Goal: Information Seeking & Learning: Check status

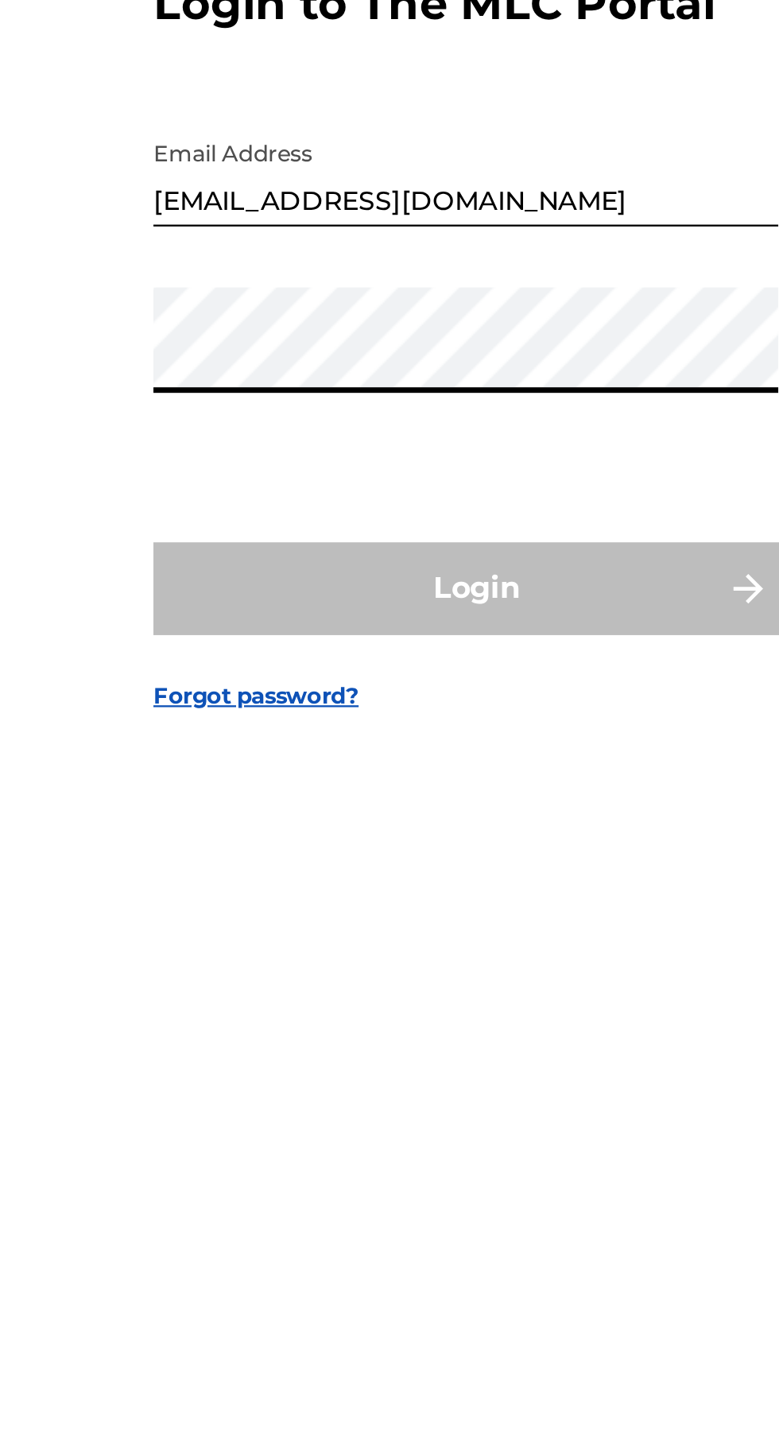
type input "[EMAIL_ADDRESS][DOMAIN_NAME]"
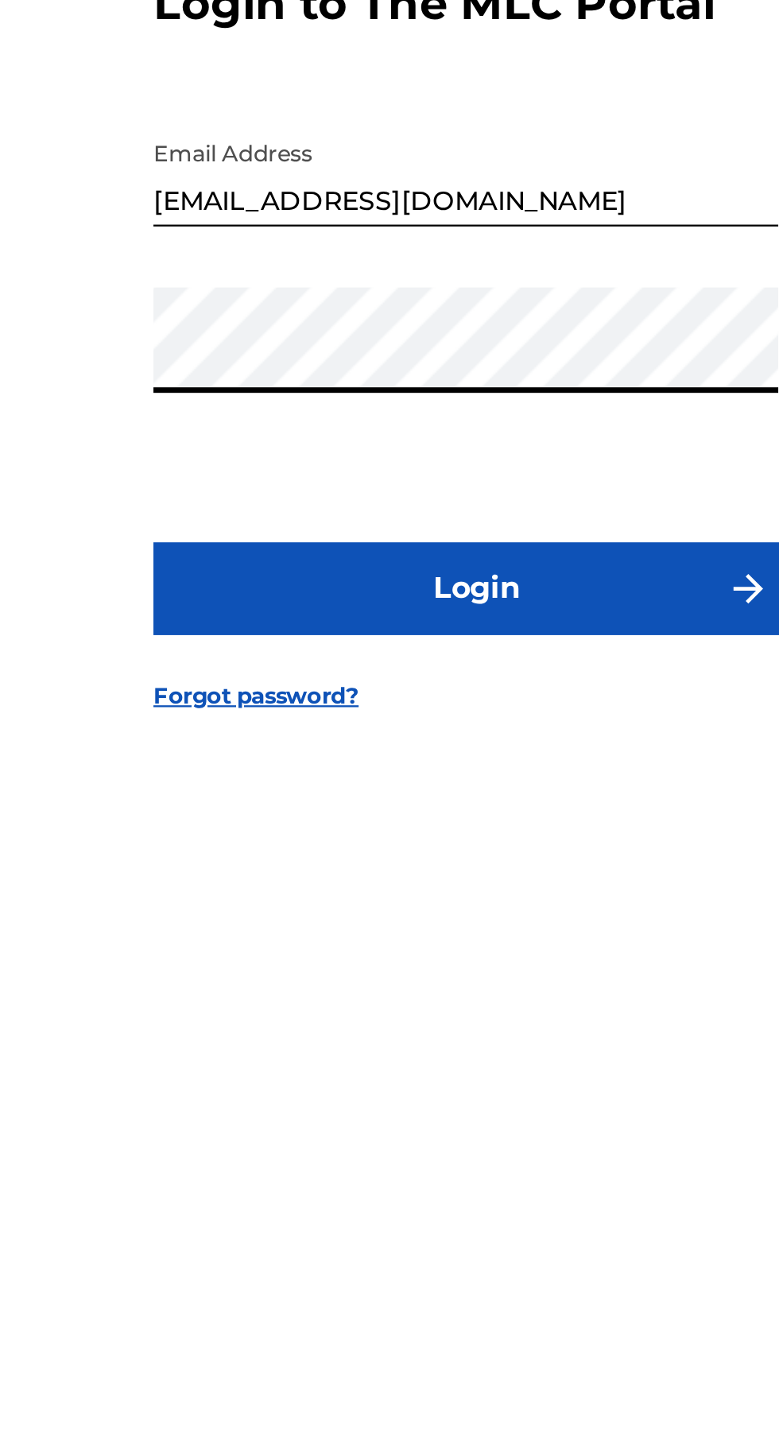
click at [438, 881] on button "Login" at bounding box center [389, 861] width 278 height 40
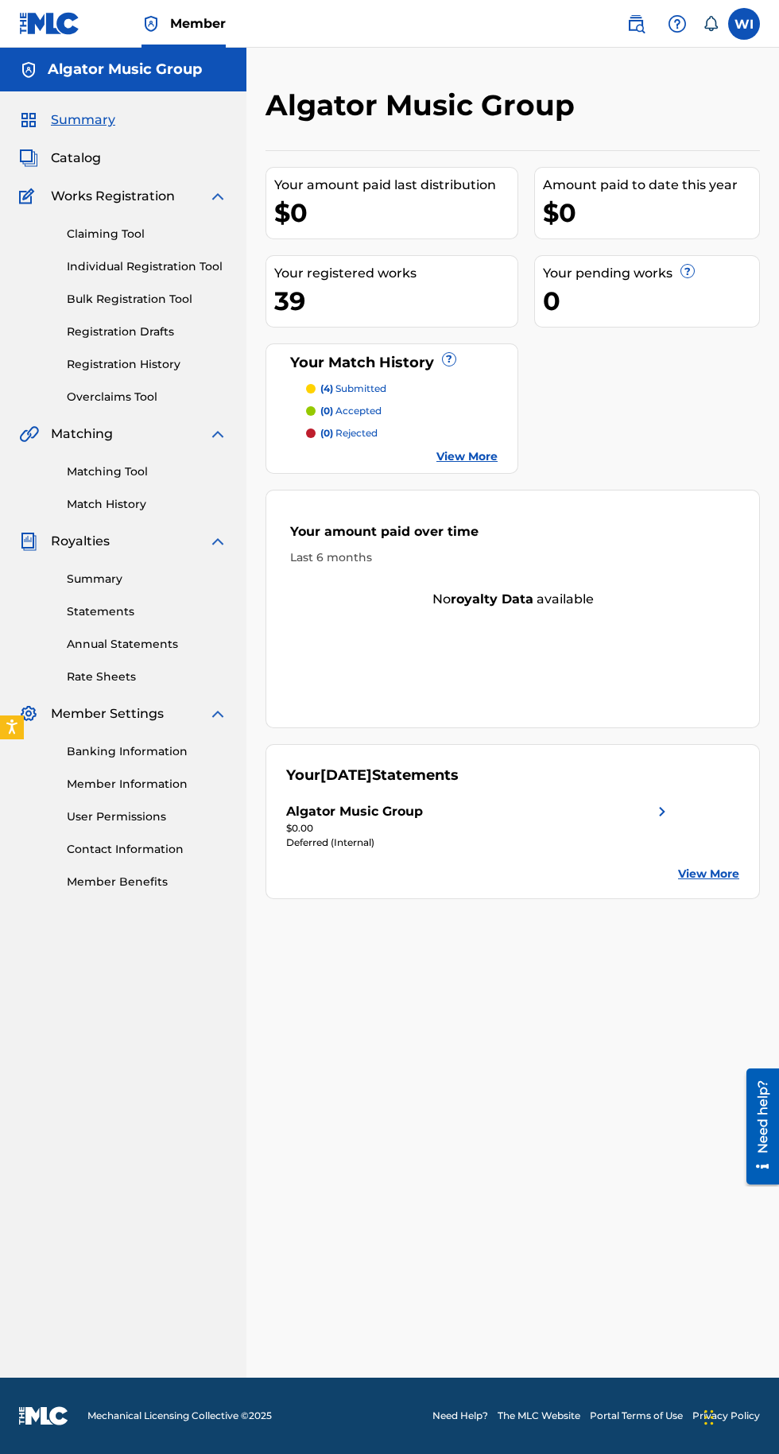
click at [753, 34] on label at bounding box center [744, 24] width 32 height 32
click at [744, 24] on input "WI Wachaya Innocent [EMAIL_ADDRESS][DOMAIN_NAME] Notification Preferences Profi…" at bounding box center [744, 24] width 0 height 0
click at [696, 108] on div "Member WI [GEOGRAPHIC_DATA] Wachaya Innocent [EMAIL_ADDRESS][DOMAIN_NAME] Notif…" at bounding box center [389, 727] width 779 height 1454
click at [759, 39] on div "WI WI Wachaya Innocent [EMAIL_ADDRESS][DOMAIN_NAME] Notification Preferences Pr…" at bounding box center [685, 24] width 149 height 32
click at [746, 30] on label at bounding box center [744, 24] width 32 height 32
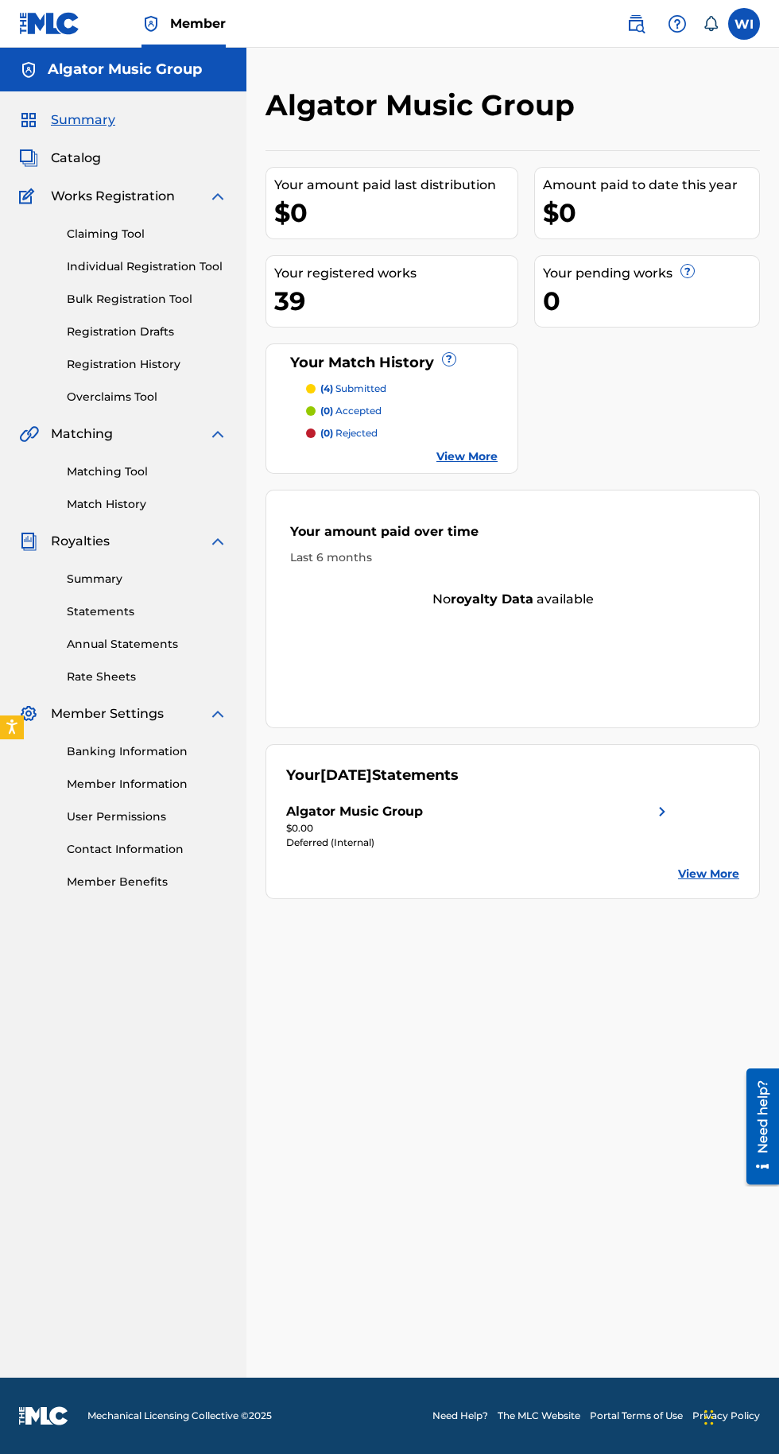
click at [744, 24] on input "WI Wachaya Innocent [EMAIL_ADDRESS][DOMAIN_NAME] Notification Preferences Profi…" at bounding box center [744, 24] width 0 height 0
click at [594, 197] on div "Member WI [GEOGRAPHIC_DATA] Wachaya Innocent [EMAIL_ADDRESS][DOMAIN_NAME] Notif…" at bounding box center [389, 727] width 779 height 1454
click at [746, 32] on label at bounding box center [744, 24] width 32 height 32
click at [744, 24] on input "WI Wachaya Innocent [EMAIL_ADDRESS][DOMAIN_NAME] Notification Preferences Profi…" at bounding box center [744, 24] width 0 height 0
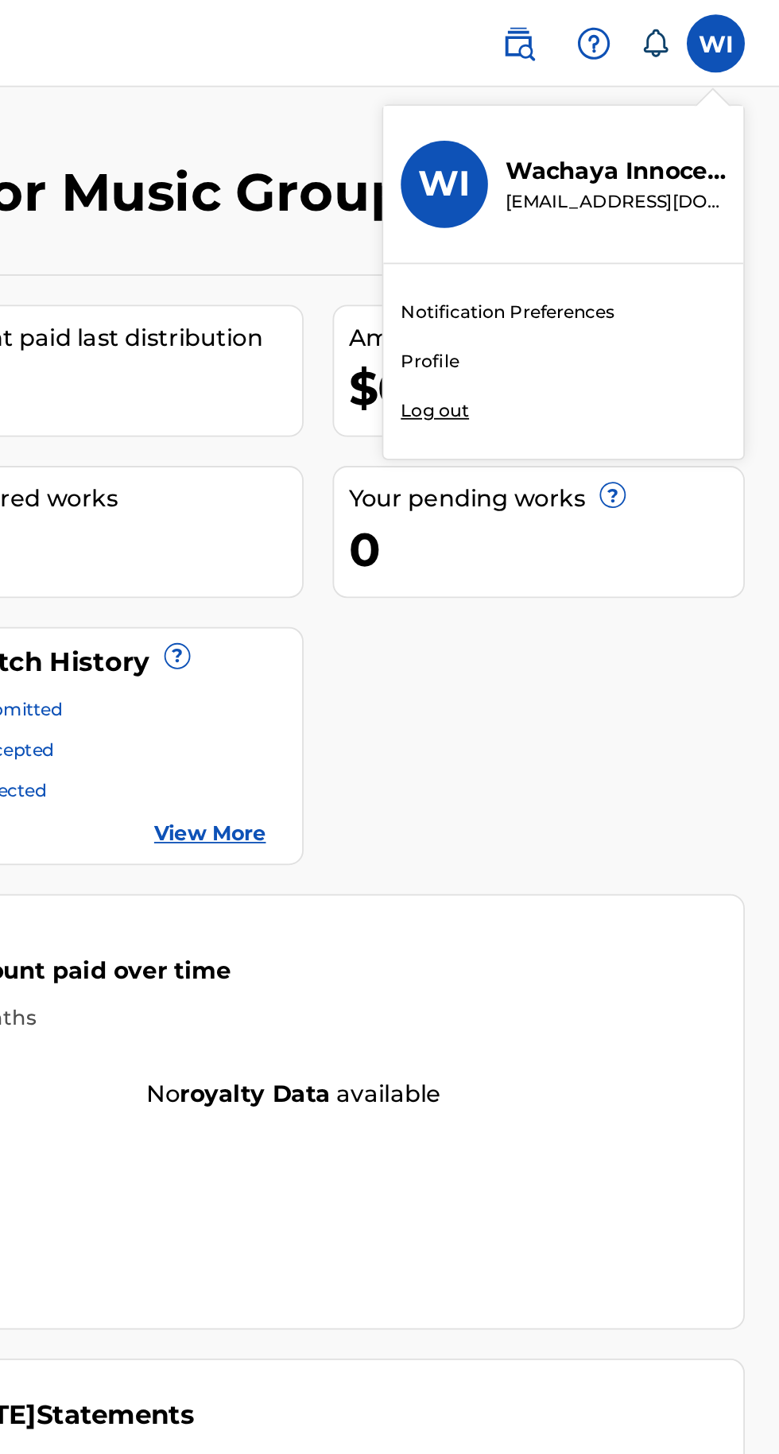
scroll to position [85, 0]
click at [599, 196] on div "Member WI [GEOGRAPHIC_DATA] Wachaya Innocent [EMAIL_ADDRESS][DOMAIN_NAME] Notif…" at bounding box center [389, 727] width 779 height 1454
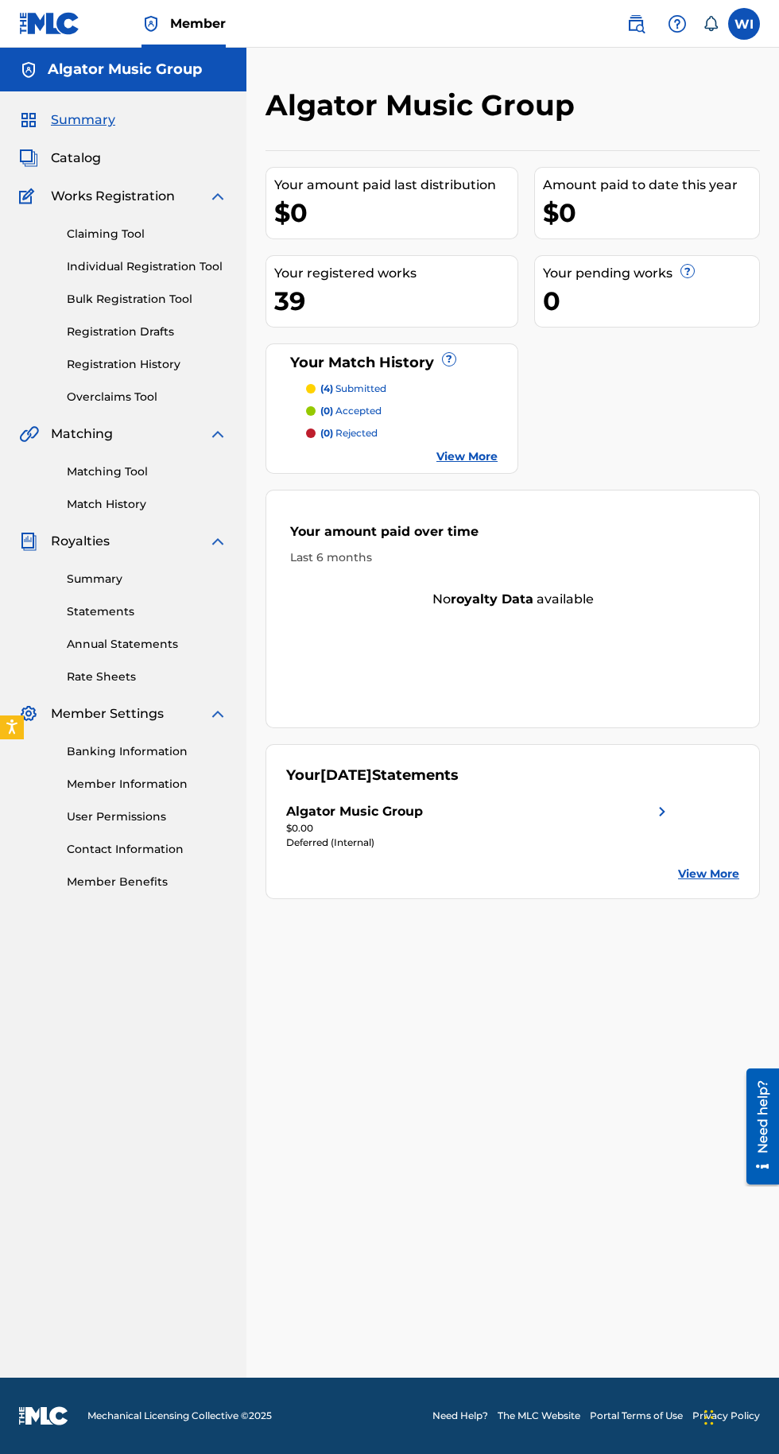
scroll to position [0, 0]
click at [164, 752] on link "Banking Information" at bounding box center [147, 751] width 161 height 17
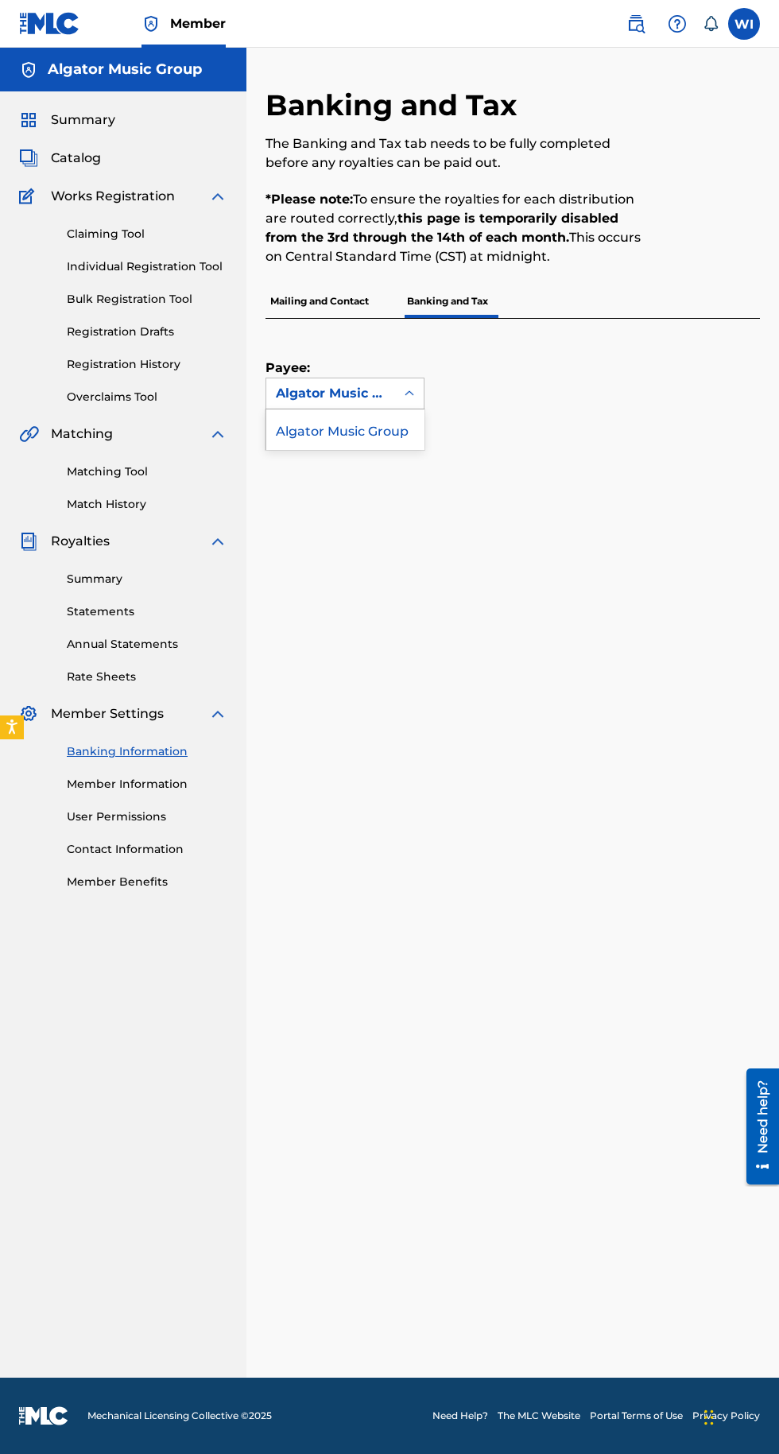
click at [385, 431] on div "Algator Music Group" at bounding box center [344, 429] width 157 height 40
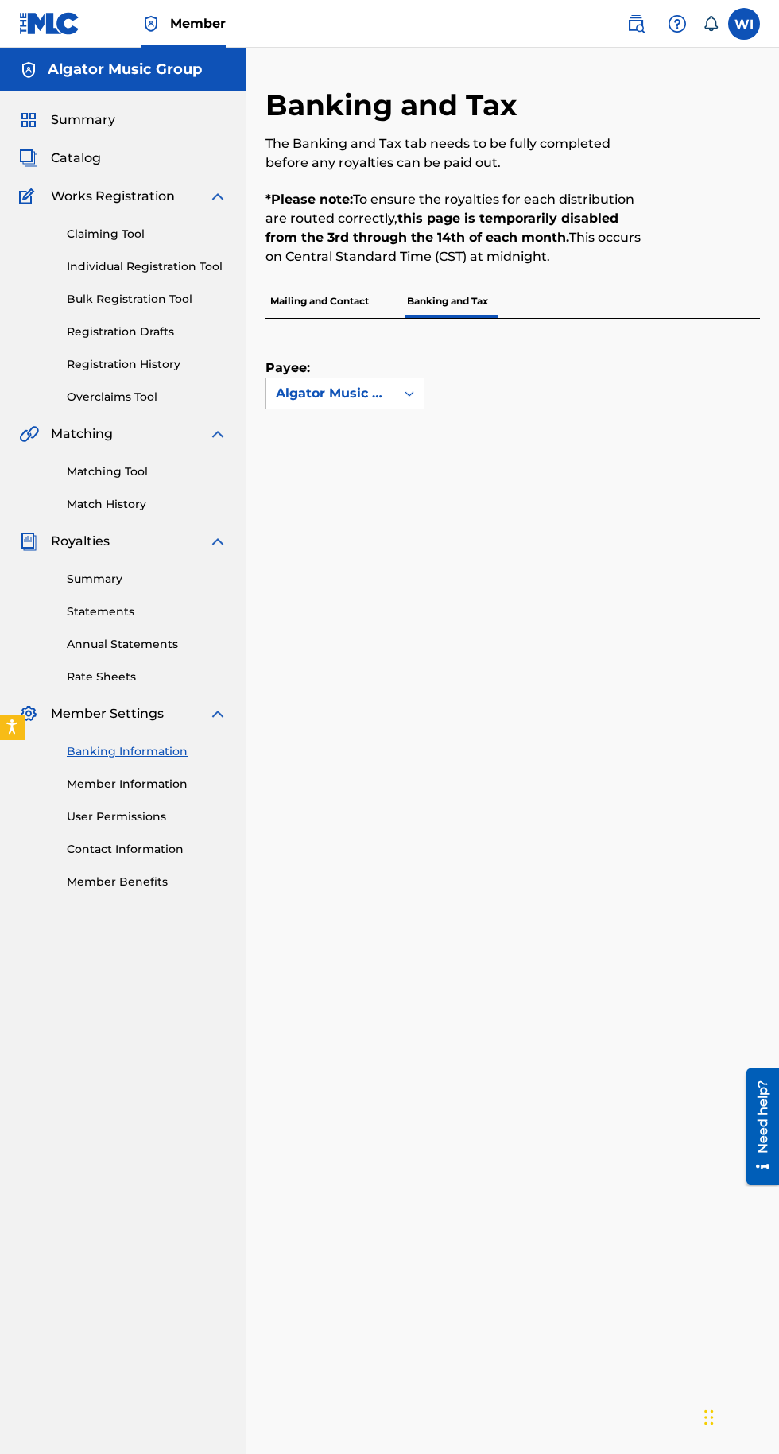
click at [122, 611] on link "Statements" at bounding box center [147, 611] width 161 height 17
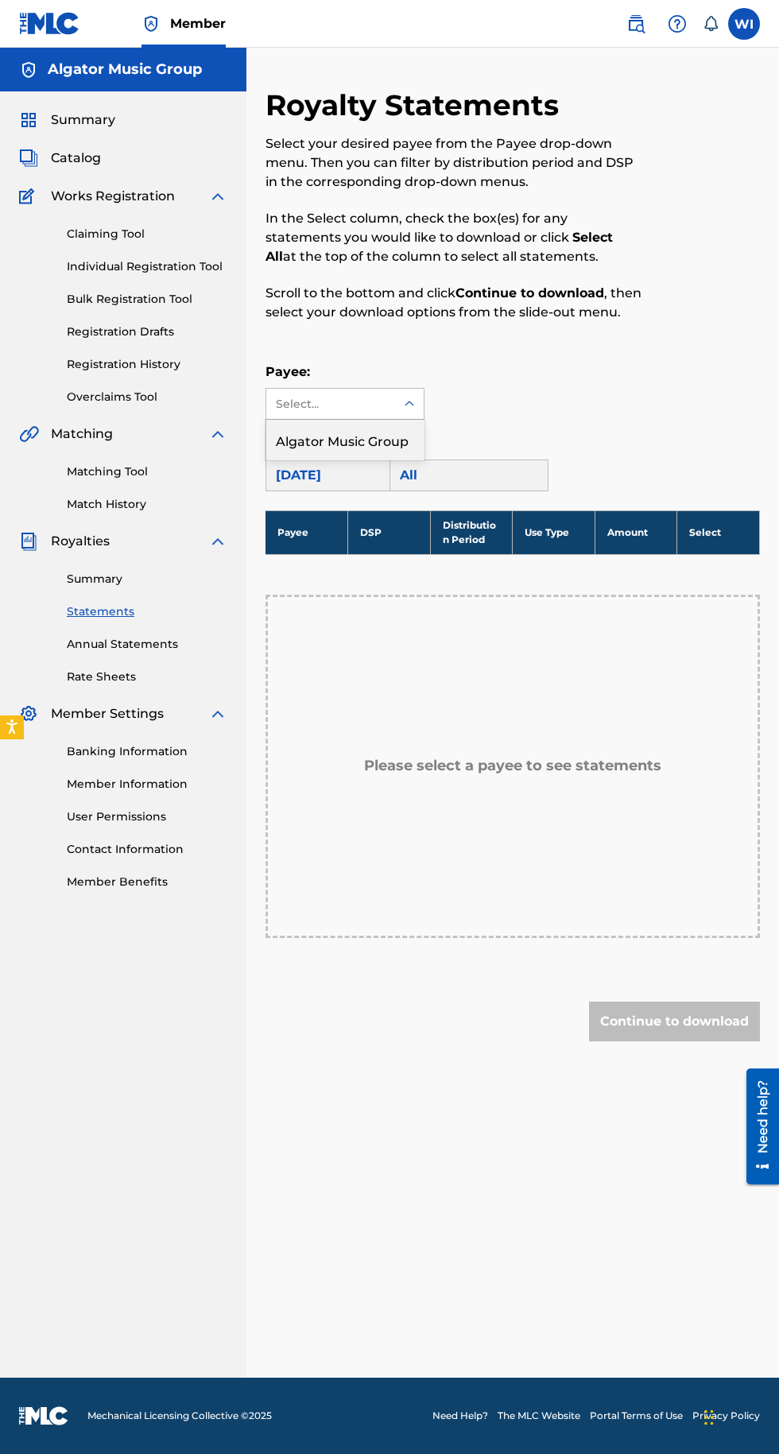
click at [319, 441] on div "Algator Music Group" at bounding box center [344, 440] width 157 height 40
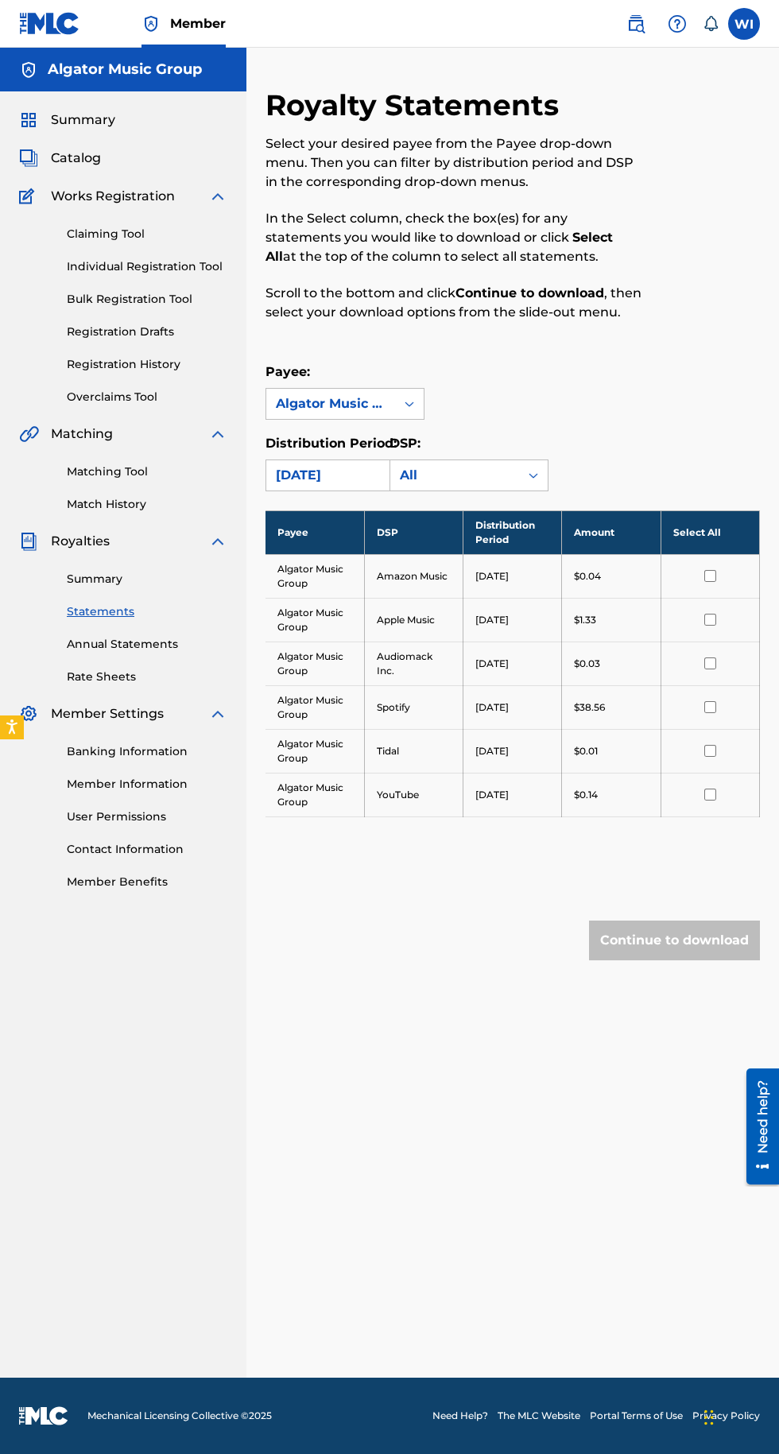
click at [580, 385] on div "Payee: Algator Music Group" at bounding box center [513, 390] width 494 height 57
click at [376, 438] on label "Distribution Period:" at bounding box center [331, 443] width 131 height 15
click at [196, 475] on input "Distribution Period:" at bounding box center [196, 475] width 0 height 0
click at [373, 441] on div "Algator Music Group" at bounding box center [344, 440] width 157 height 40
click at [97, 571] on link "Summary" at bounding box center [147, 579] width 161 height 17
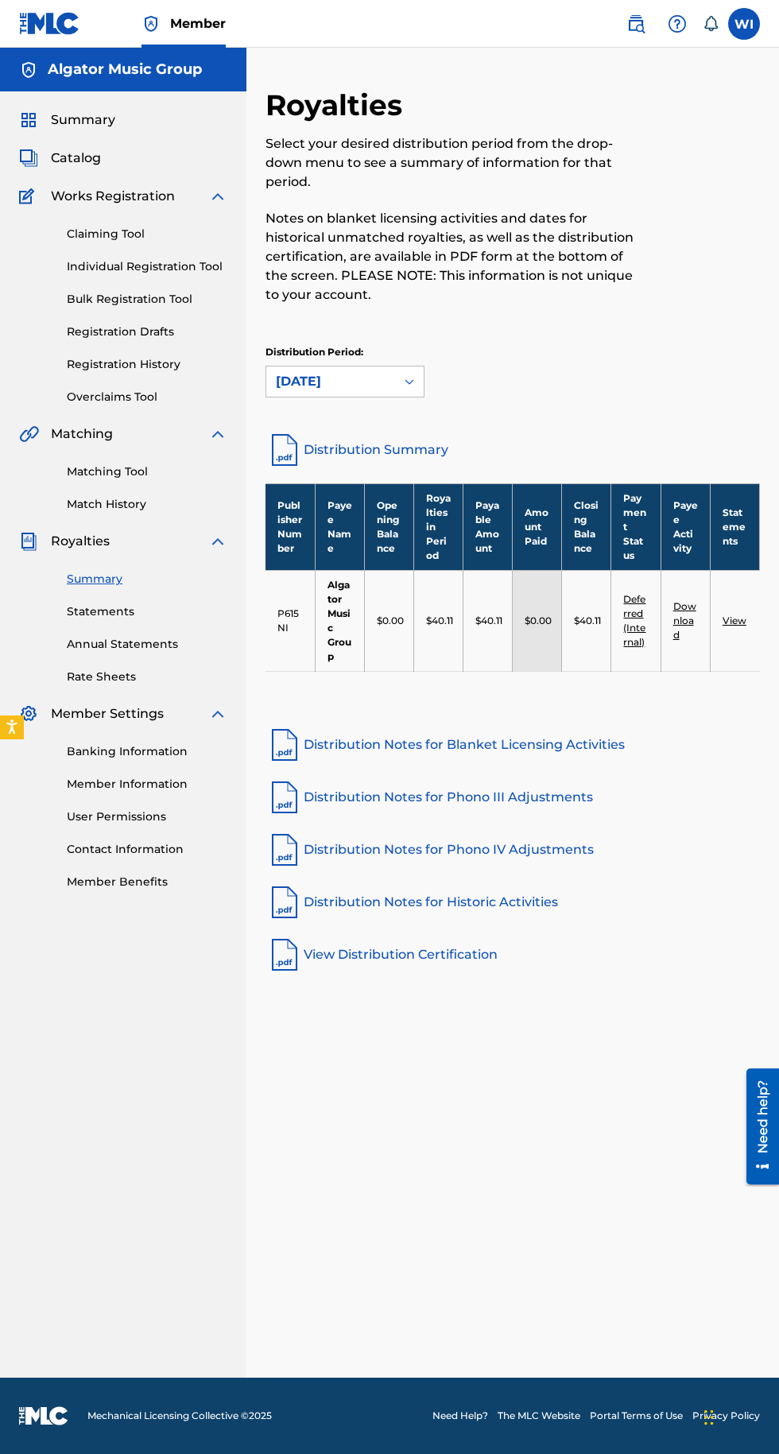
click at [88, 116] on span "Summary" at bounding box center [83, 119] width 64 height 19
